Goal: Information Seeking & Learning: Check status

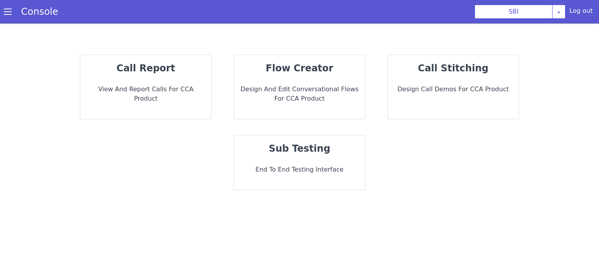
click at [189, 75] on p "call report" at bounding box center [146, 68] width 119 height 14
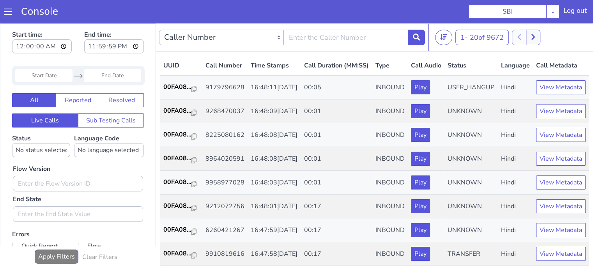
click at [35, 72] on input "Start Date" at bounding box center [43, 75] width 57 height 13
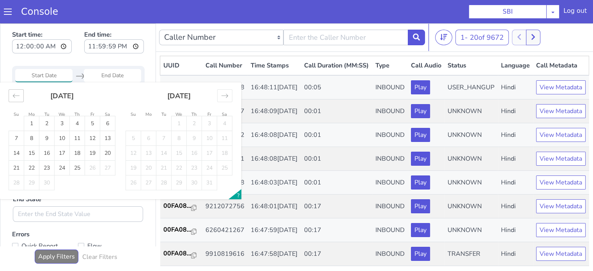
click at [13, 96] on icon "Move backward to switch to the previous month." at bounding box center [16, 96] width 7 height 4
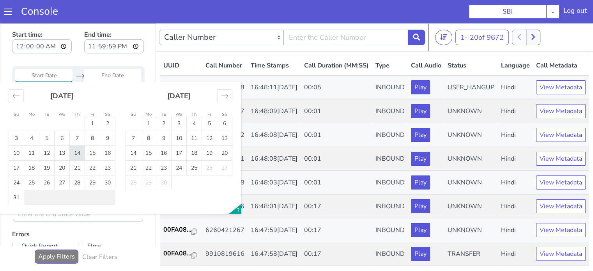
click at [81, 152] on td "14" at bounding box center [77, 153] width 15 height 15
type input "14 Aug 2025"
click at [81, 152] on td "14" at bounding box center [77, 153] width 15 height 15
type input "14 Aug 2025"
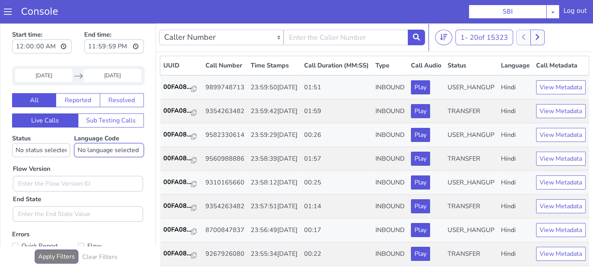
click at [108, 149] on select "No language selected Hindi English Tamil Telugu Kanada Marathi Malayalam Gujara…" at bounding box center [109, 150] width 70 height 14
click at [81, 168] on div "Flow Version End State" at bounding box center [78, 189] width 138 height 65
click at [66, 186] on input "text" at bounding box center [78, 184] width 130 height 16
type input "0.1.2"
click at [117, 150] on select "No language selected Hindi English Tamil Telugu Kanada Marathi Malayalam Gujara…" at bounding box center [109, 150] width 70 height 14
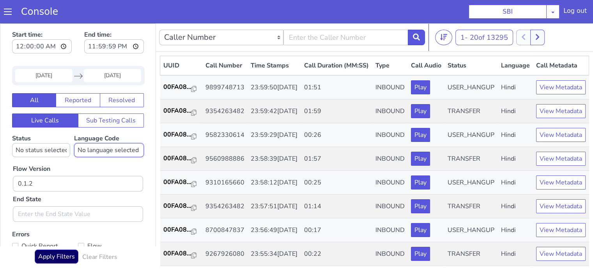
select select "hi"
click at [74, 143] on select "No language selected Hindi English Tamil Telugu Kanada Marathi Malayalam Gujara…" at bounding box center [109, 150] width 70 height 14
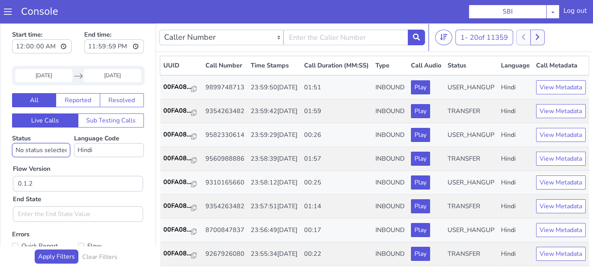
click at [43, 150] on select "No status selected HANGUP USER_HANGUP TRANSFER UNKNOWN" at bounding box center [41, 150] width 58 height 14
select select "TRANSFER"
click at [12, 143] on select "No status selected HANGUP USER_HANGUP TRANSFER UNKNOWN" at bounding box center [41, 150] width 58 height 14
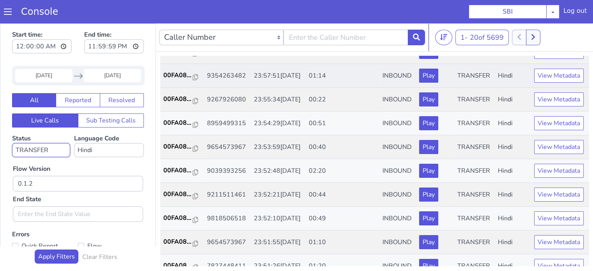
scroll to position [78, 0]
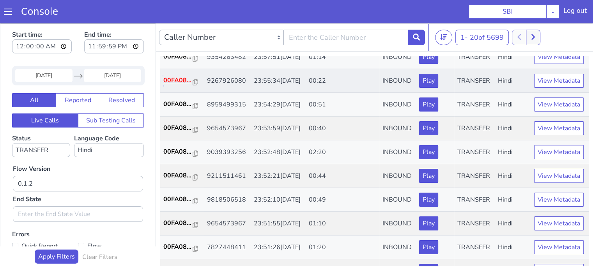
click at [172, 85] on p "00FA08..." at bounding box center [178, 80] width 30 height 9
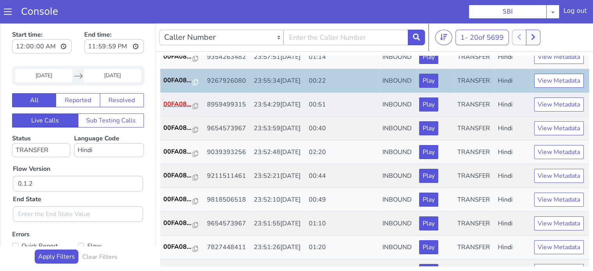
click at [180, 109] on p "00FA08..." at bounding box center [178, 103] width 30 height 9
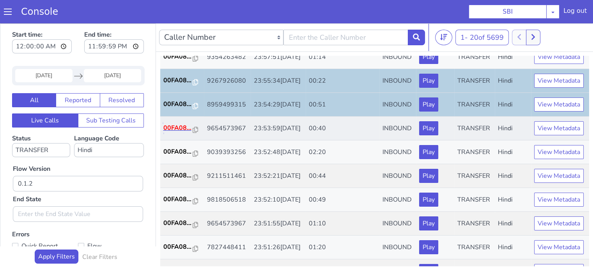
click at [177, 133] on p "00FA08..." at bounding box center [178, 127] width 30 height 9
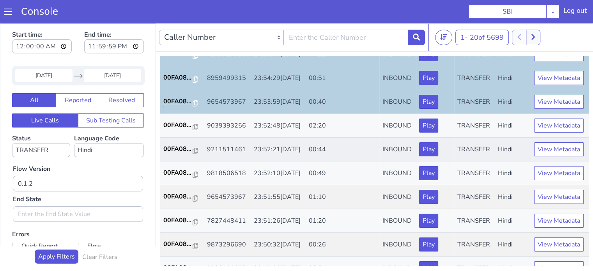
scroll to position [117, 0]
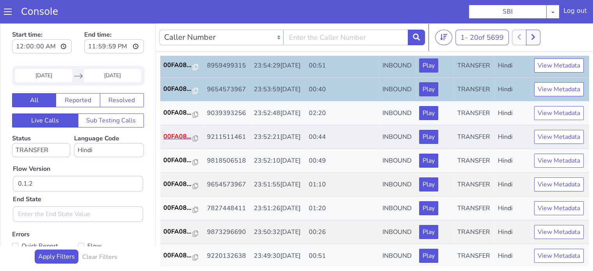
click at [184, 141] on p "00FA08..." at bounding box center [178, 136] width 30 height 9
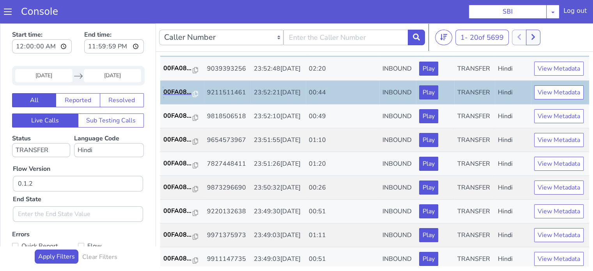
scroll to position [195, 0]
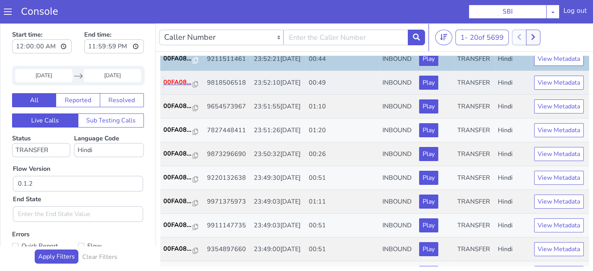
click at [178, 87] on p "00FA08..." at bounding box center [178, 82] width 30 height 9
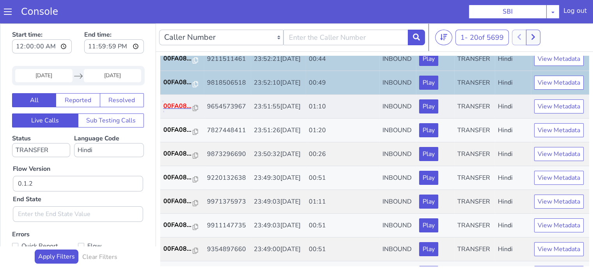
click at [172, 111] on p "00FA08..." at bounding box center [178, 105] width 30 height 9
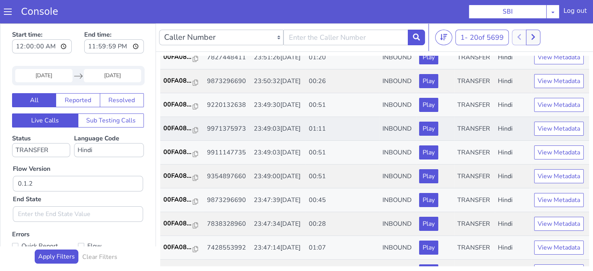
scroll to position [273, 0]
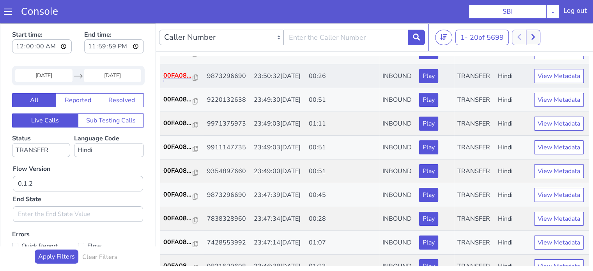
click at [176, 80] on p "00FA08..." at bounding box center [178, 75] width 30 height 9
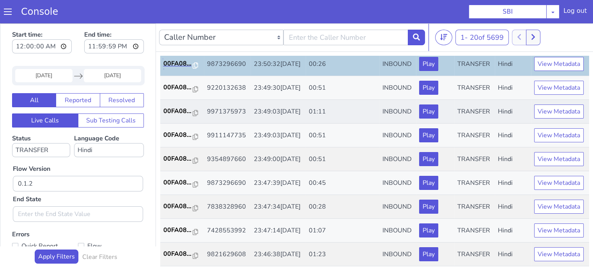
scroll to position [312, 0]
click at [169, 116] on p "00FA08..." at bounding box center [178, 110] width 30 height 9
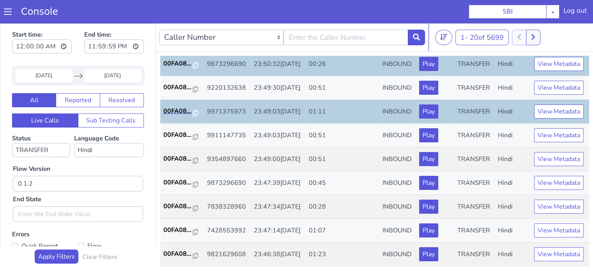
scroll to position [351, 0]
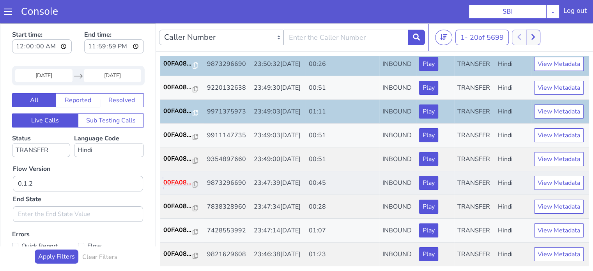
click at [188, 187] on p "00FA08..." at bounding box center [178, 182] width 30 height 9
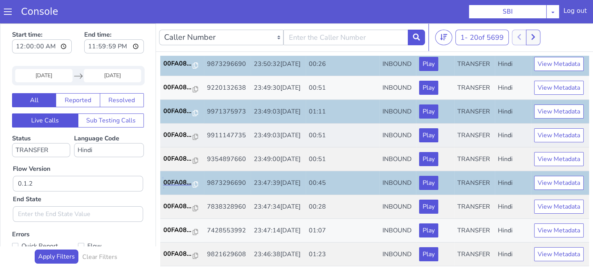
scroll to position [386, 0]
click at [172, 202] on p "00FA08..." at bounding box center [178, 206] width 30 height 9
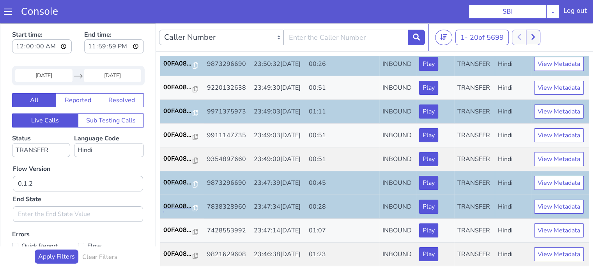
scroll to position [0, 0]
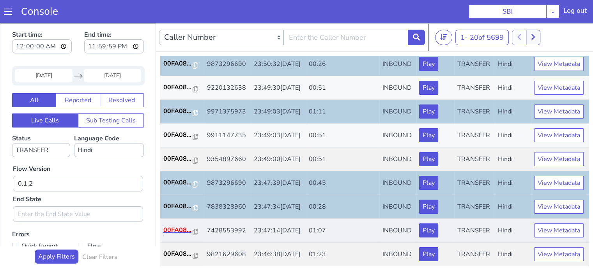
click at [177, 225] on p "00FA08..." at bounding box center [178, 229] width 30 height 9
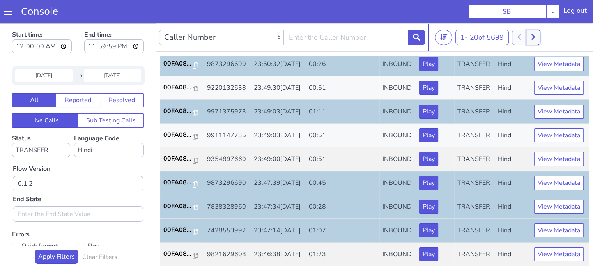
click at [540, 37] on button at bounding box center [533, 38] width 14 height 16
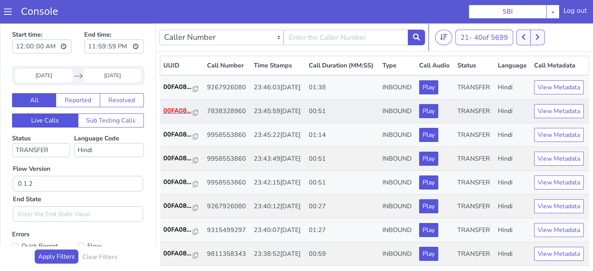
click at [173, 115] on p "00FA08..." at bounding box center [178, 110] width 30 height 9
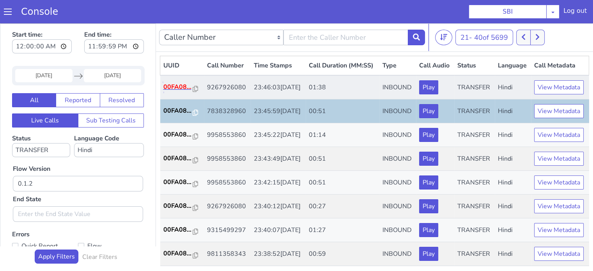
click at [179, 92] on p "00FA08..." at bounding box center [178, 86] width 30 height 9
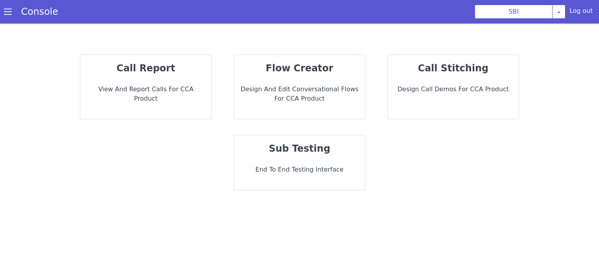
click at [142, 71] on strong "call report" at bounding box center [146, 68] width 58 height 11
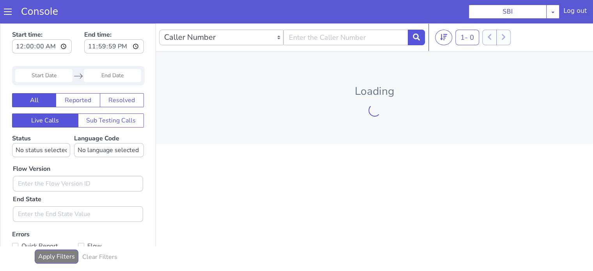
click at [62, 72] on input "Start Date" at bounding box center [43, 75] width 57 height 13
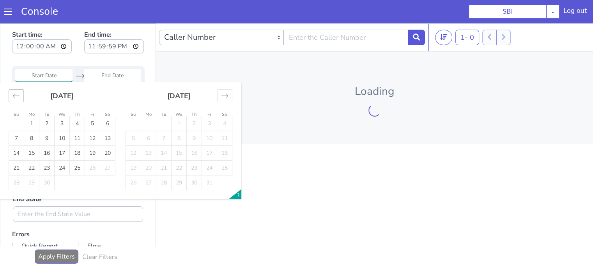
click at [18, 97] on icon "Move backward to switch to the previous month." at bounding box center [15, 95] width 7 height 7
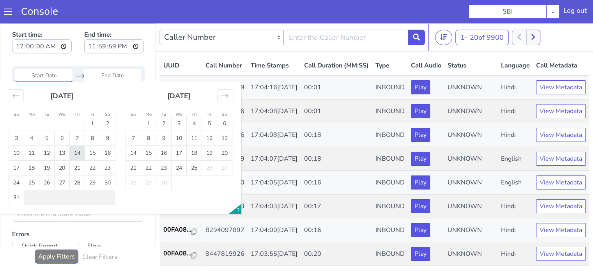
click at [78, 150] on td "14" at bounding box center [77, 153] width 15 height 15
type input "14 Aug 2025"
click at [78, 150] on td "14" at bounding box center [77, 153] width 15 height 15
type input "14 Aug 2025"
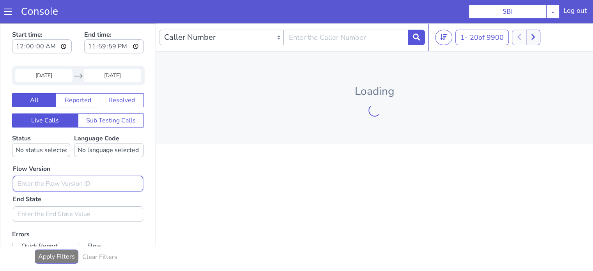
click at [68, 179] on input "text" at bounding box center [78, 184] width 130 height 16
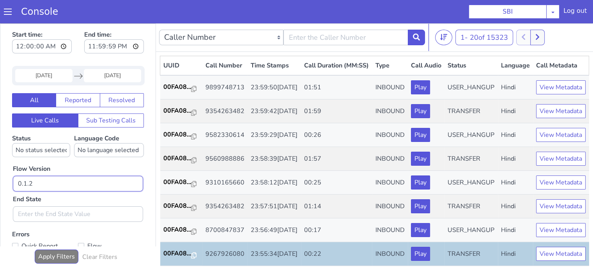
type input "0.1.2"
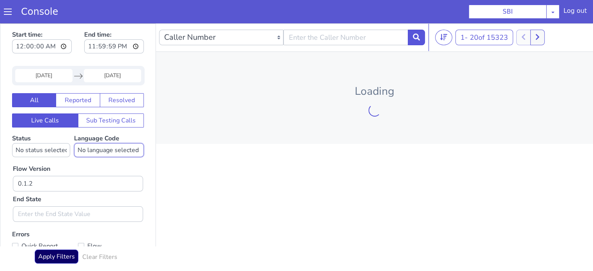
click at [100, 151] on select "No language selected Hindi English Tamil Telugu Kanada Marathi Malayalam Gujara…" at bounding box center [109, 150] width 70 height 14
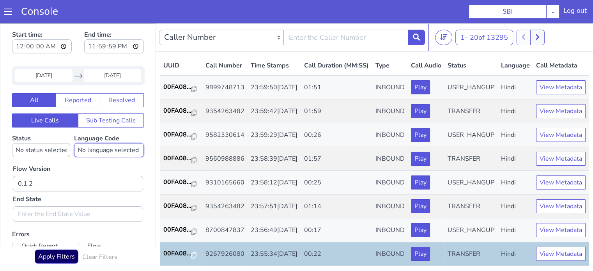
select select "hi"
click at [74, 143] on select "No language selected Hindi English Tamil Telugu Kanada Marathi Malayalam Gujara…" at bounding box center [109, 150] width 70 height 14
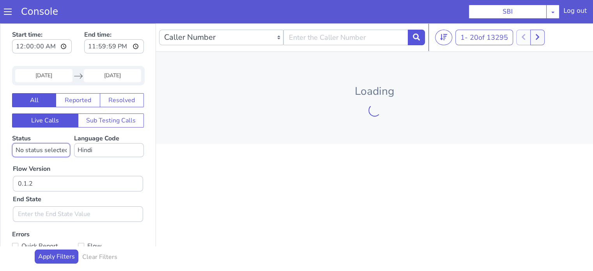
click at [47, 149] on select "No status selected HANGUP USER_HANGUP TRANSFER UNKNOWN" at bounding box center [41, 150] width 58 height 14
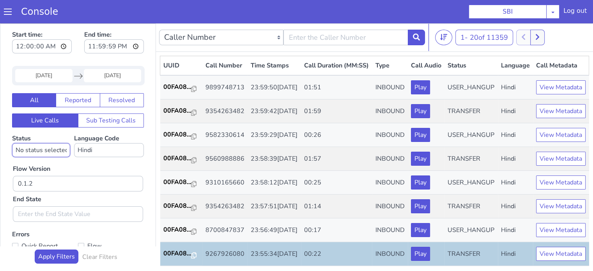
select select "TRANSFER"
click at [12, 143] on select "No status selected HANGUP USER_HANGUP TRANSFER UNKNOWN" at bounding box center [41, 150] width 58 height 14
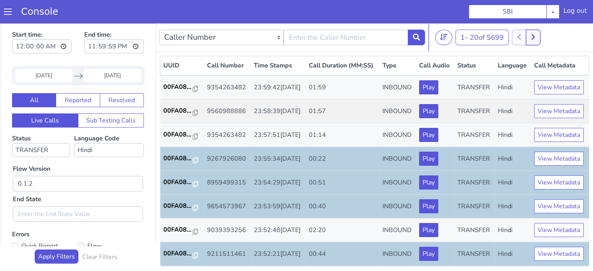
click at [535, 35] on icon at bounding box center [533, 37] width 4 height 7
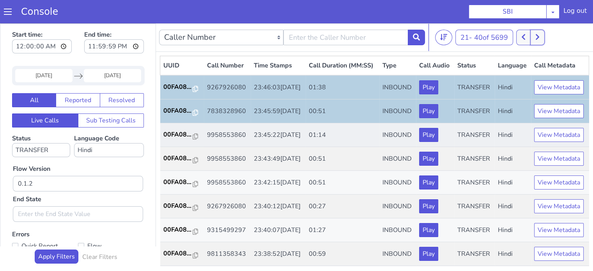
scroll to position [117, 0]
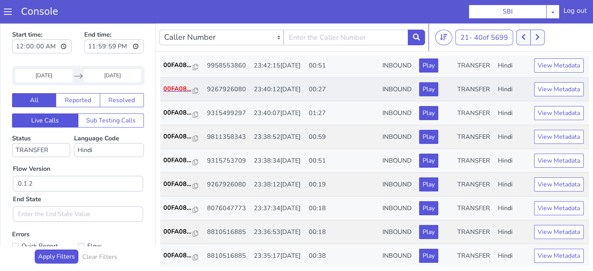
click at [170, 94] on p "00FA08..." at bounding box center [178, 88] width 30 height 9
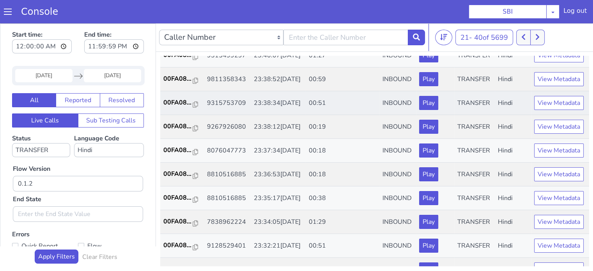
scroll to position [156, 0]
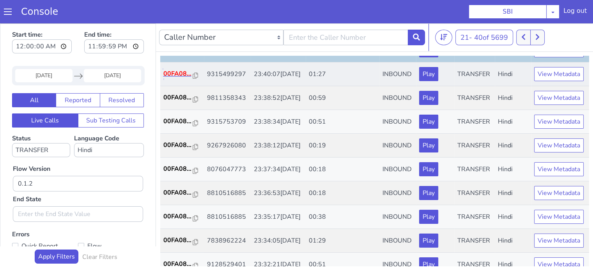
click at [175, 78] on p "00FA08..." at bounding box center [178, 73] width 30 height 9
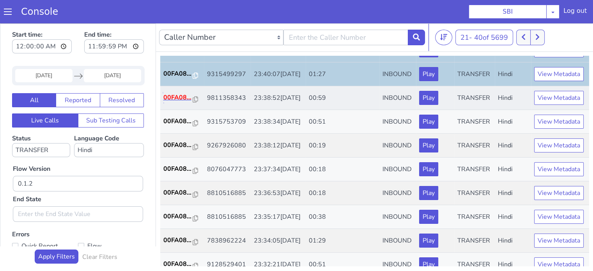
click at [168, 102] on p "00FA08..." at bounding box center [178, 97] width 30 height 9
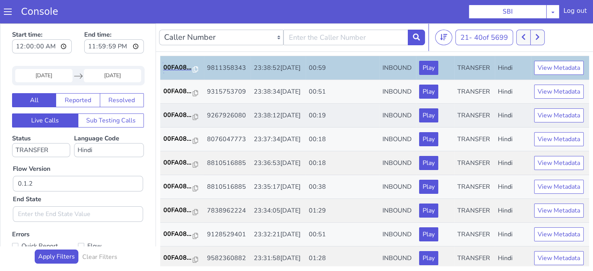
scroll to position [195, 0]
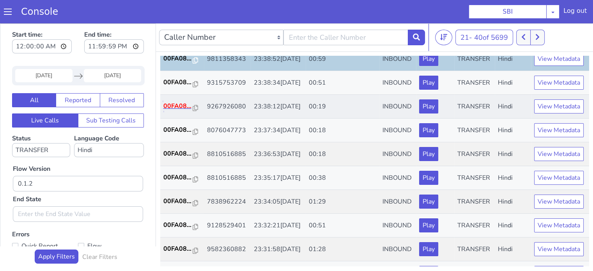
click at [184, 111] on p "00FA08..." at bounding box center [178, 105] width 30 height 9
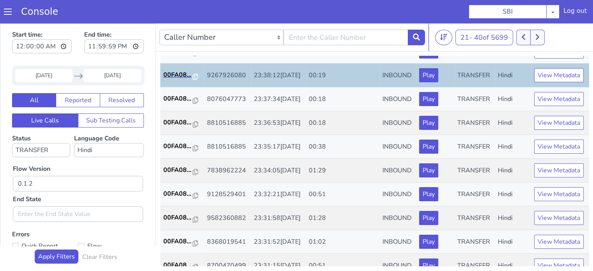
scroll to position [273, 0]
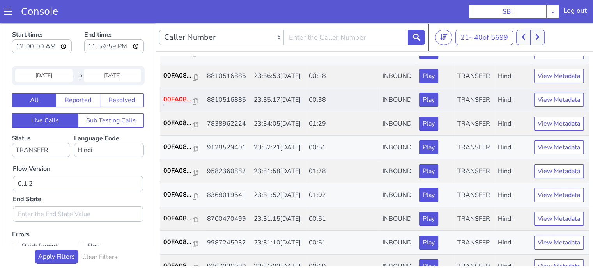
click at [181, 104] on p "00FA08..." at bounding box center [178, 99] width 30 height 9
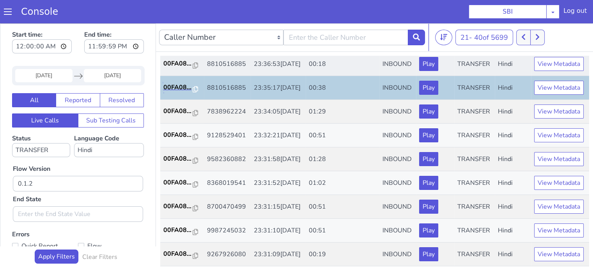
scroll to position [312, 0]
click at [184, 116] on p "00FA08..." at bounding box center [178, 110] width 30 height 9
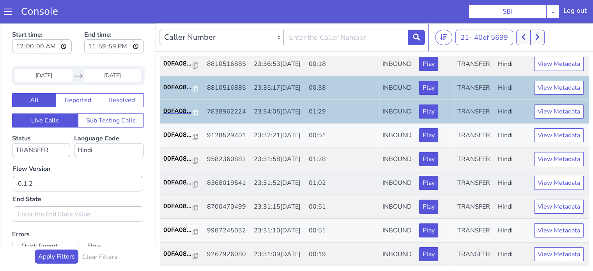
scroll to position [386, 0]
click at [185, 178] on p "00FA08..." at bounding box center [178, 182] width 30 height 9
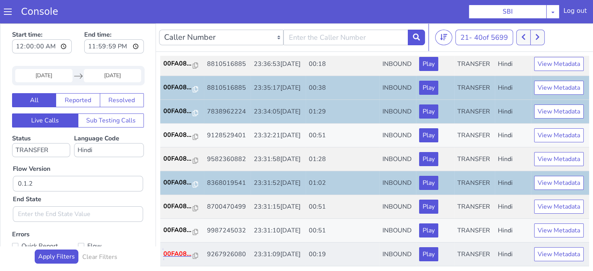
click at [179, 249] on p "00FA08..." at bounding box center [178, 253] width 30 height 9
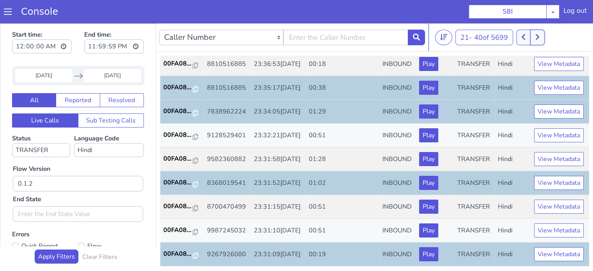
click at [541, 32] on button at bounding box center [537, 38] width 14 height 16
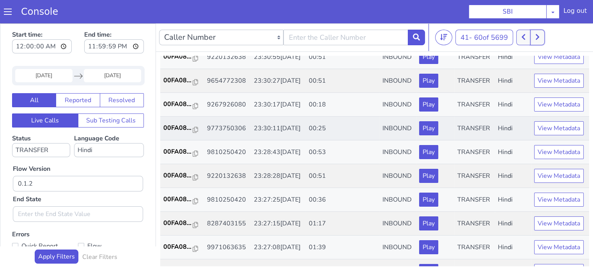
scroll to position [39, 0]
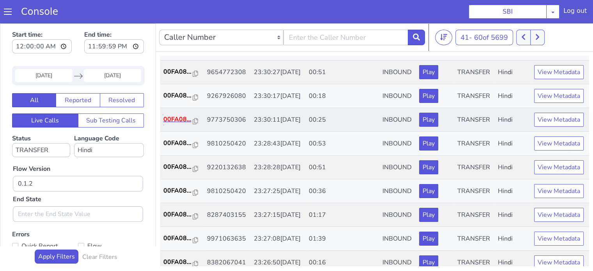
click at [181, 124] on p "00FA08..." at bounding box center [178, 119] width 30 height 9
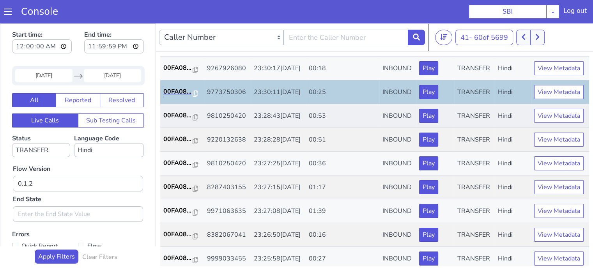
scroll to position [78, 0]
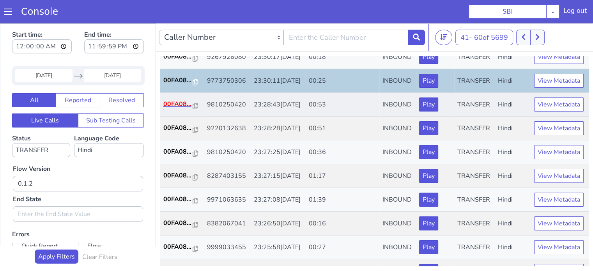
click at [166, 109] on p "00FA08..." at bounding box center [178, 103] width 30 height 9
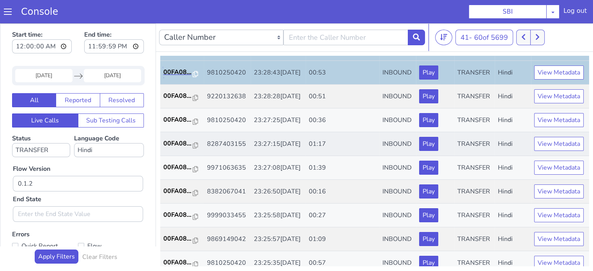
scroll to position [156, 0]
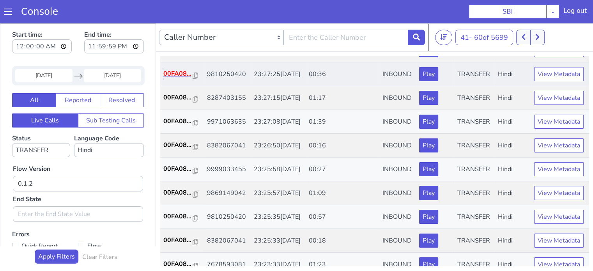
click at [173, 78] on p "00FA08..." at bounding box center [178, 73] width 30 height 9
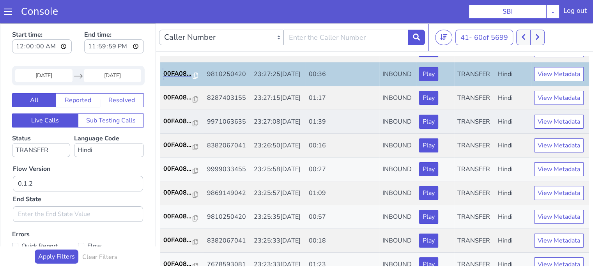
scroll to position [195, 0]
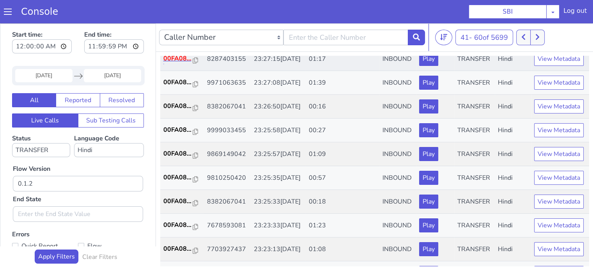
click at [188, 63] on p "00FA08..." at bounding box center [178, 58] width 30 height 9
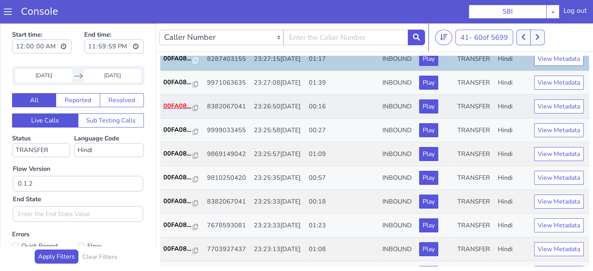
click at [175, 111] on p "00FA08..." at bounding box center [178, 105] width 30 height 9
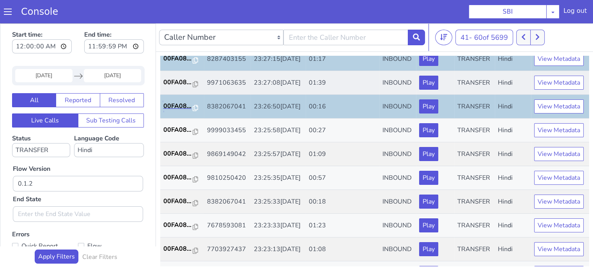
scroll to position [273, 0]
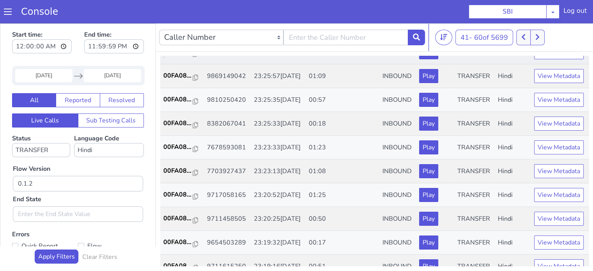
click at [180, 57] on p "00FA08..." at bounding box center [178, 51] width 30 height 9
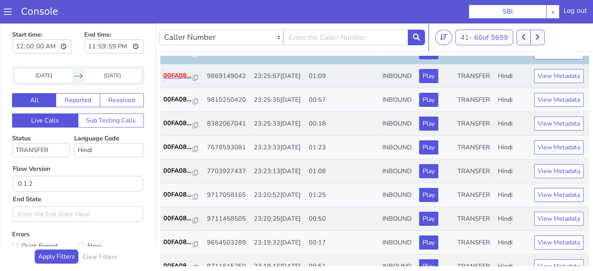
click at [181, 80] on p "00FA08..." at bounding box center [178, 75] width 30 height 9
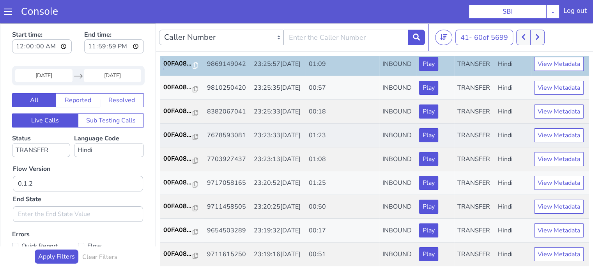
scroll to position [351, 0]
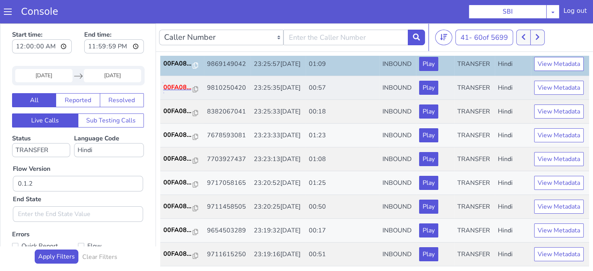
click at [175, 89] on p "00FA08..." at bounding box center [178, 87] width 30 height 9
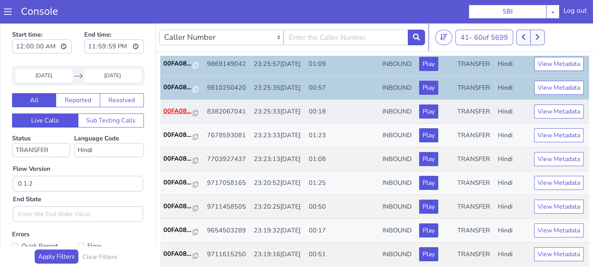
click at [180, 115] on p "00FA08..." at bounding box center [178, 110] width 30 height 9
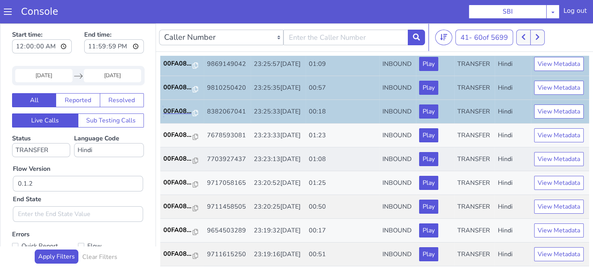
scroll to position [386, 0]
click at [184, 154] on p "00FA08..." at bounding box center [178, 158] width 30 height 9
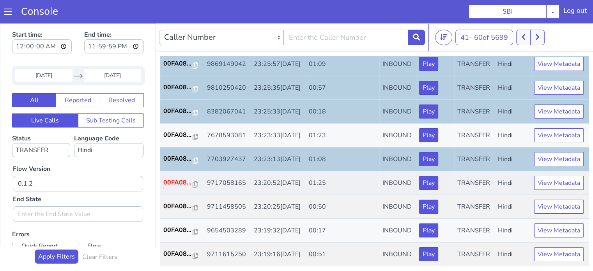
click at [176, 178] on p "00FA08..." at bounding box center [178, 182] width 30 height 9
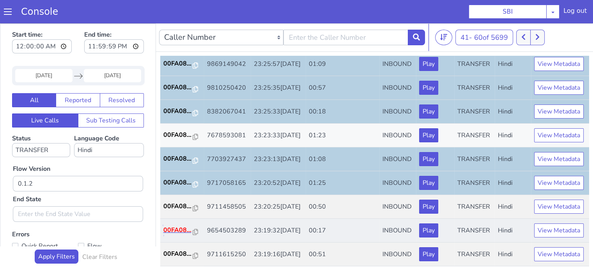
click at [175, 225] on p "00FA08..." at bounding box center [178, 229] width 30 height 9
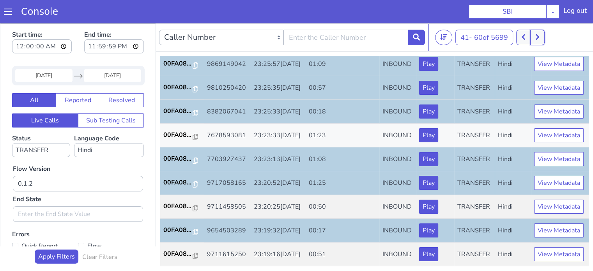
click at [536, 41] on button at bounding box center [537, 38] width 14 height 16
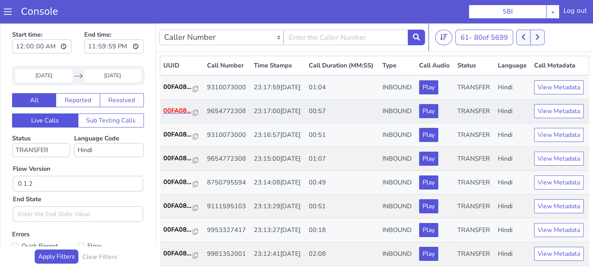
click at [181, 115] on p "00FA08..." at bounding box center [178, 110] width 30 height 9
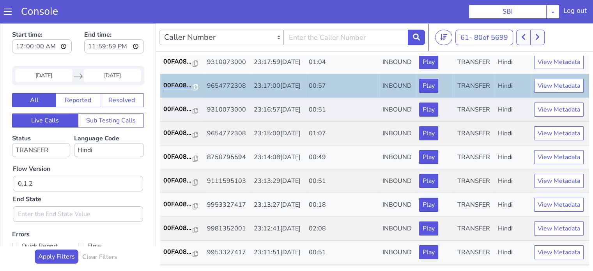
scroll to position [39, 0]
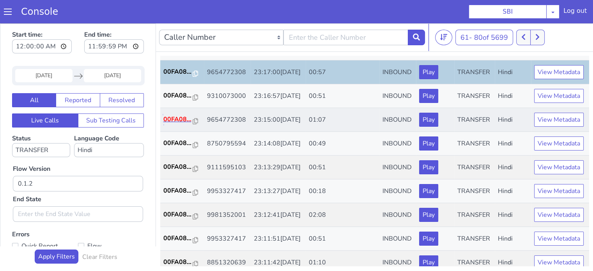
click at [177, 124] on p "00FA08..." at bounding box center [178, 119] width 30 height 9
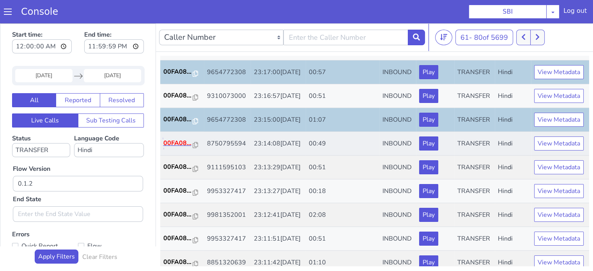
click at [186, 148] on p "00FA08..." at bounding box center [178, 142] width 30 height 9
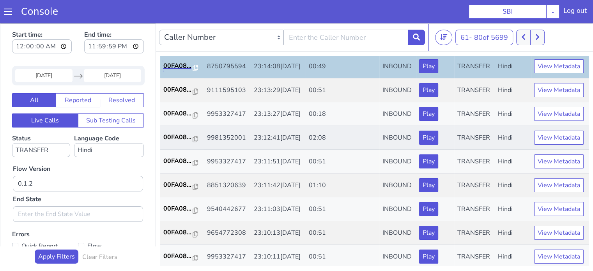
scroll to position [156, 0]
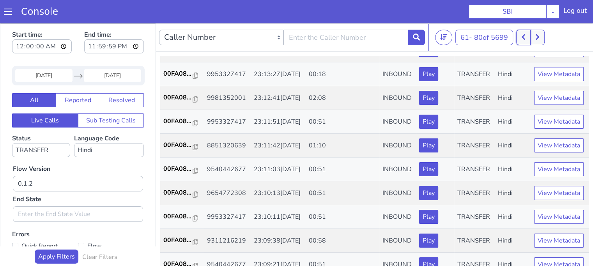
click at [527, 41] on button at bounding box center [523, 38] width 14 height 16
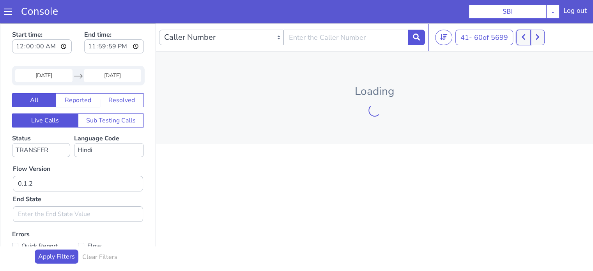
click at [523, 41] on button at bounding box center [523, 38] width 14 height 16
click at [523, 41] on div at bounding box center [526, 38] width 29 height 16
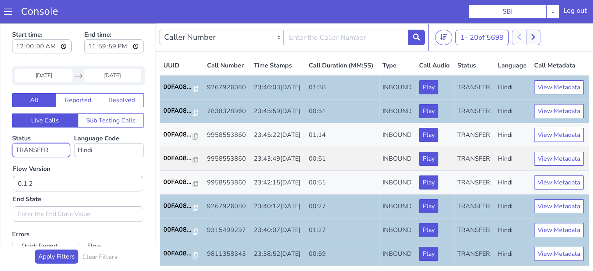
click at [54, 147] on select "No status selected HANGUP USER_HANGUP TRANSFER UNKNOWN" at bounding box center [41, 150] width 58 height 14
select select
click at [12, 143] on select "No status selected HANGUP USER_HANGUP TRANSFER UNKNOWN" at bounding box center [41, 150] width 58 height 14
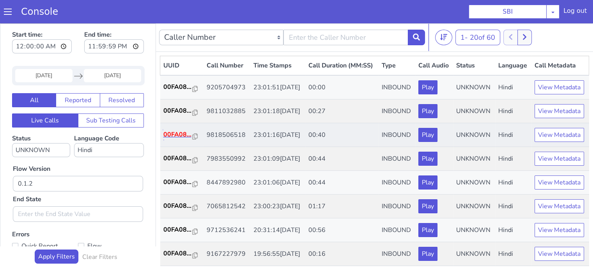
click at [181, 139] on p "00FA08..." at bounding box center [178, 134] width 30 height 9
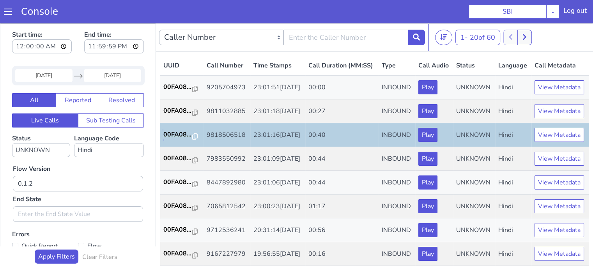
scroll to position [78, 0]
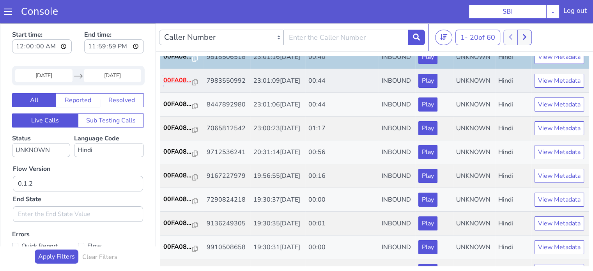
click at [176, 85] on p "00FA08..." at bounding box center [178, 80] width 30 height 9
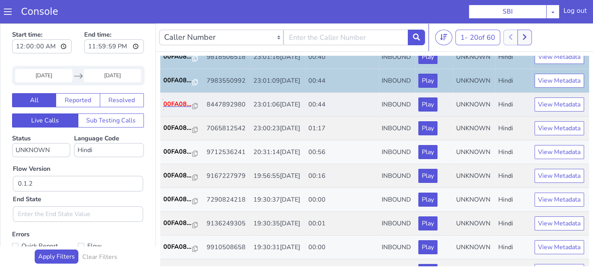
click at [170, 109] on p "00FA08..." at bounding box center [178, 103] width 30 height 9
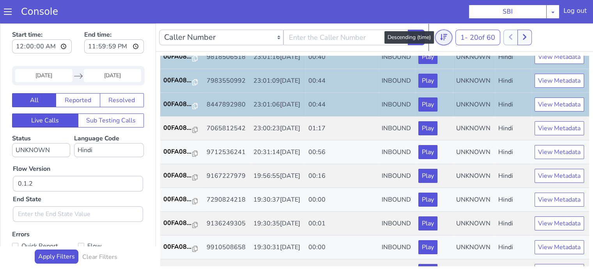
click at [448, 35] on button at bounding box center [443, 38] width 17 height 16
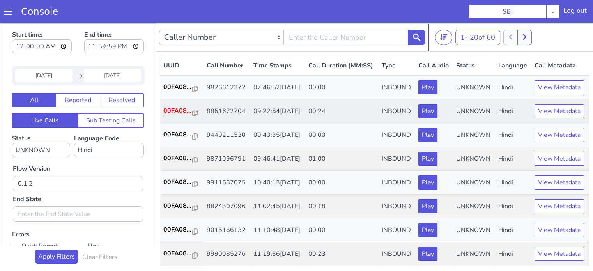
click at [178, 115] on p "00FA08..." at bounding box center [178, 110] width 30 height 9
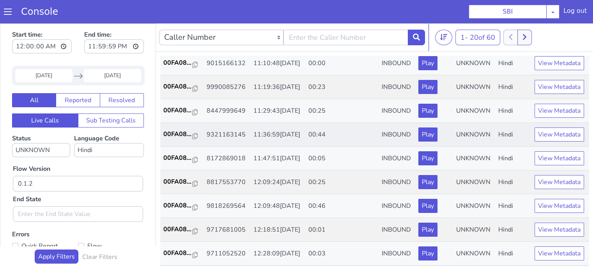
scroll to position [195, 0]
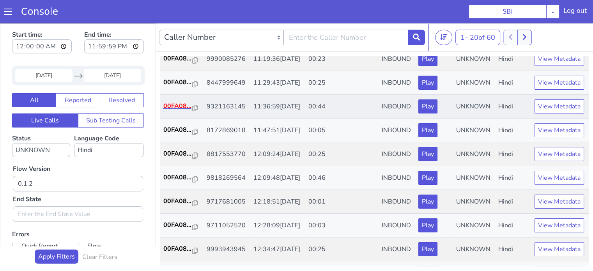
click at [183, 111] on p "00FA08..." at bounding box center [178, 105] width 30 height 9
